Goal: Information Seeking & Learning: Learn about a topic

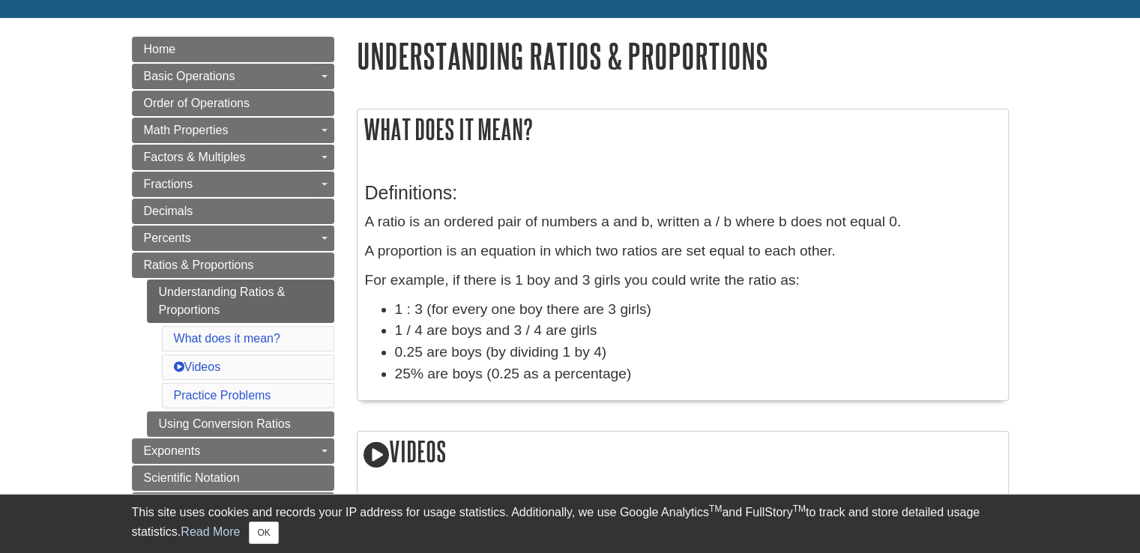
scroll to position [180, 0]
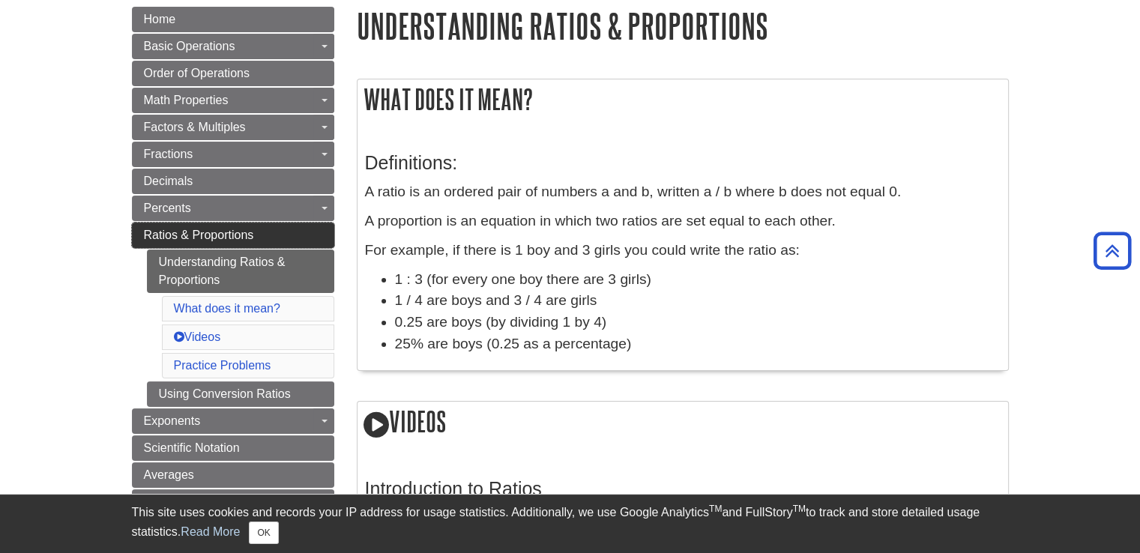
click at [299, 231] on link "Ratios & Proportions" at bounding box center [233, 235] width 202 height 25
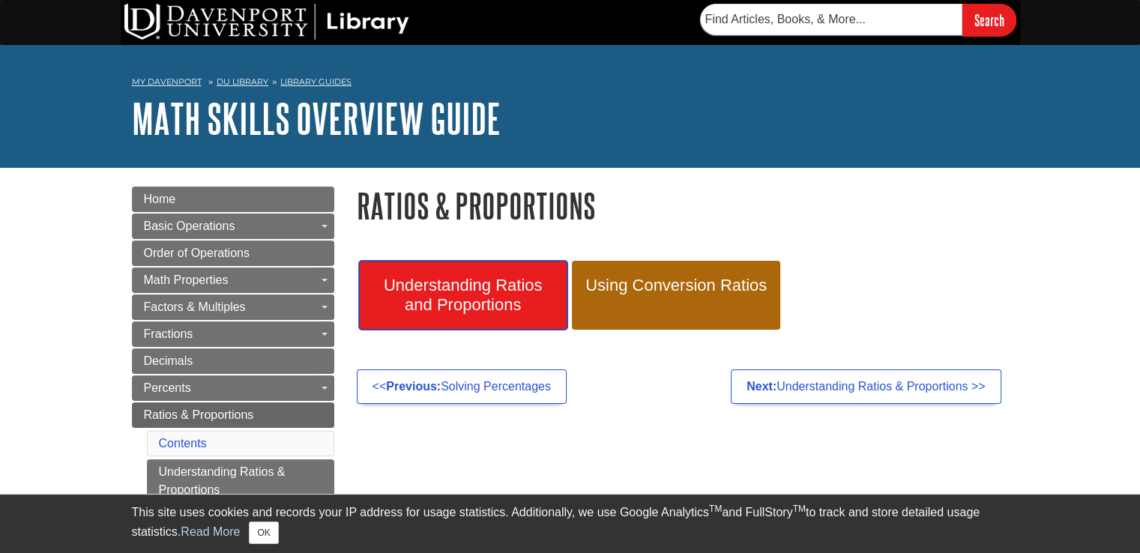
click at [472, 298] on span "Understanding Ratios and Proportions" at bounding box center [463, 295] width 186 height 39
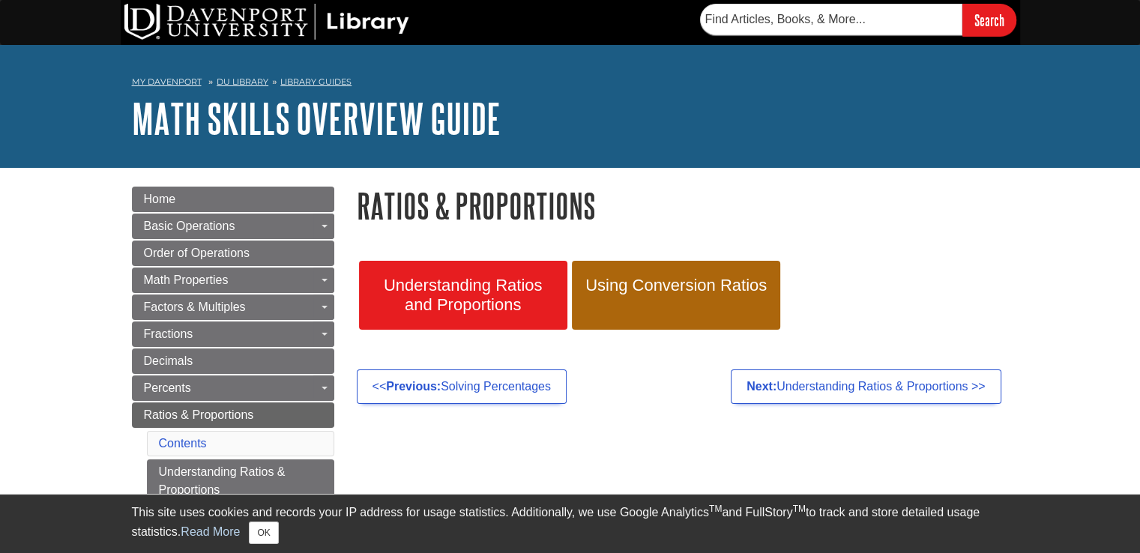
click at [508, 352] on div "Understanding Ratios and Proportions Using Conversion Ratios" at bounding box center [683, 303] width 675 height 118
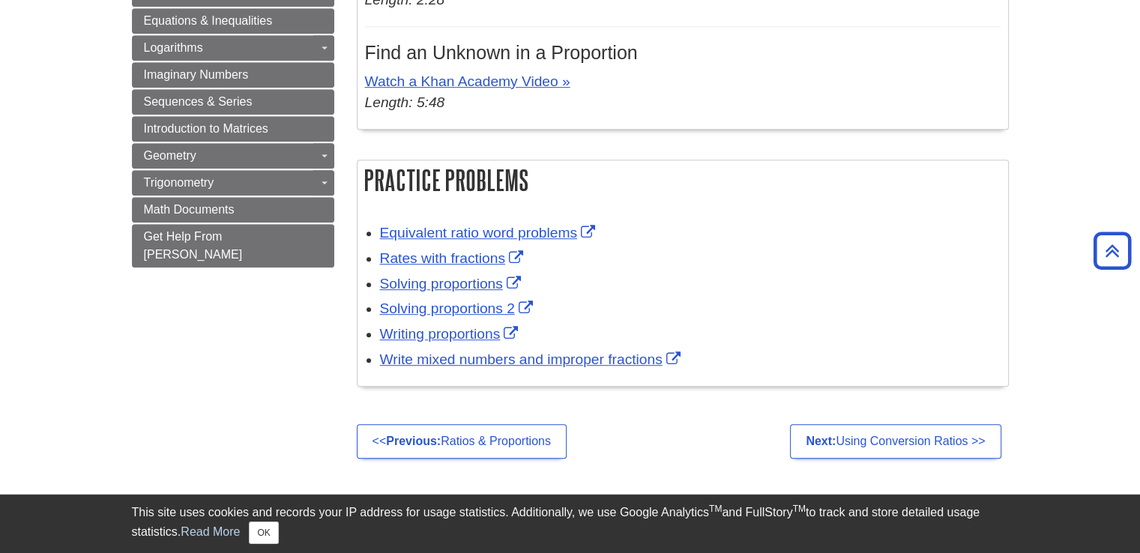
scroll to position [990, 0]
